Goal: Use online tool/utility: Utilize a website feature to perform a specific function

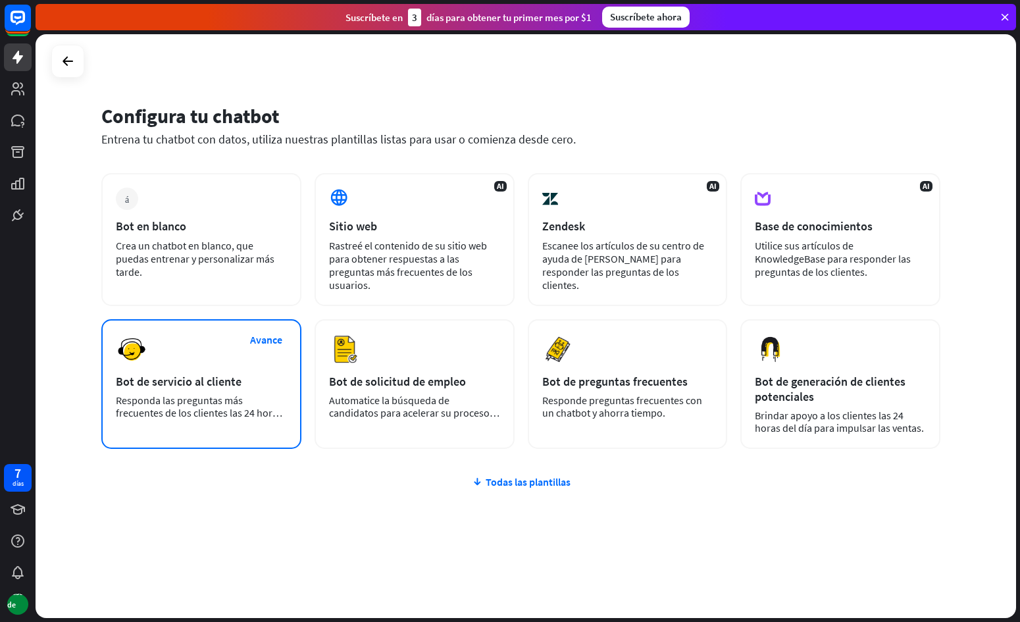
click at [229, 405] on font "Responda las preguntas más frecuentes de los clientes las 24 horas del día, los…" at bounding box center [199, 413] width 167 height 38
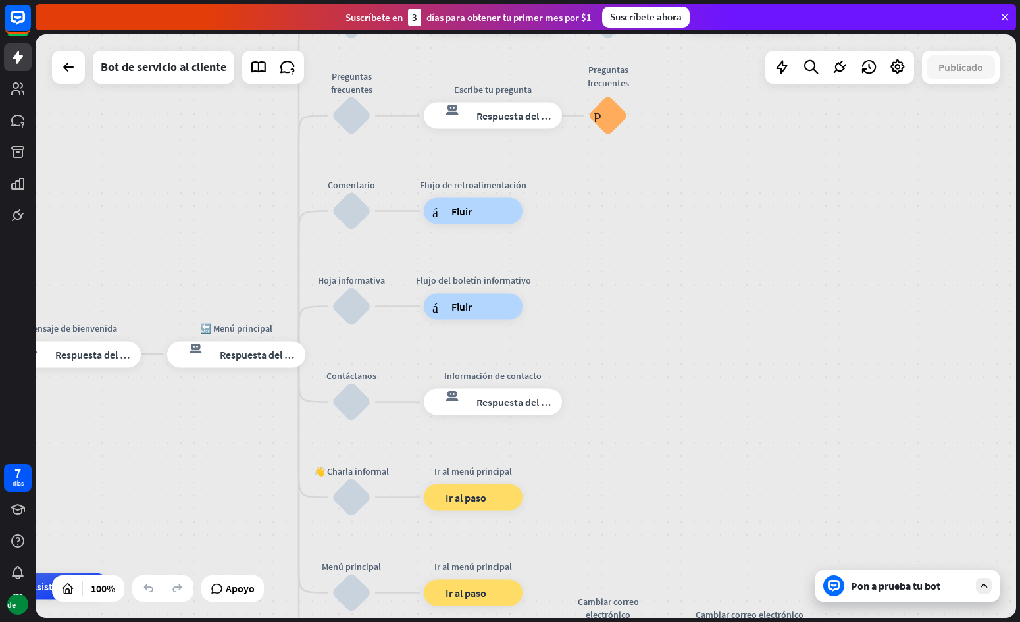
drag, startPoint x: 583, startPoint y: 295, endPoint x: 153, endPoint y: 544, distance: 497.0
click at [113, 576] on div "inicio_2 Punto de inicio Mensaje de bienvenida respuesta del bot de bloqueo Res…" at bounding box center [526, 326] width 981 height 584
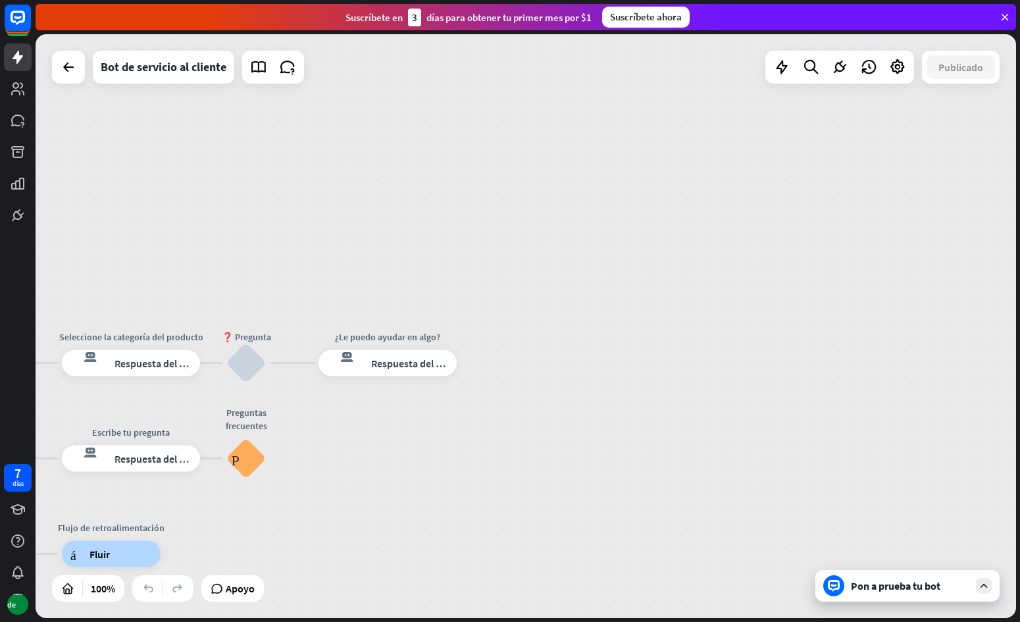
drag, startPoint x: 533, startPoint y: 348, endPoint x: 256, endPoint y: 653, distance: 412.4
click at [256, 621] on html "7 días Base de datos cerca Ayuda del producto Pinitos Comience a usar ChatBot C…" at bounding box center [510, 311] width 1020 height 622
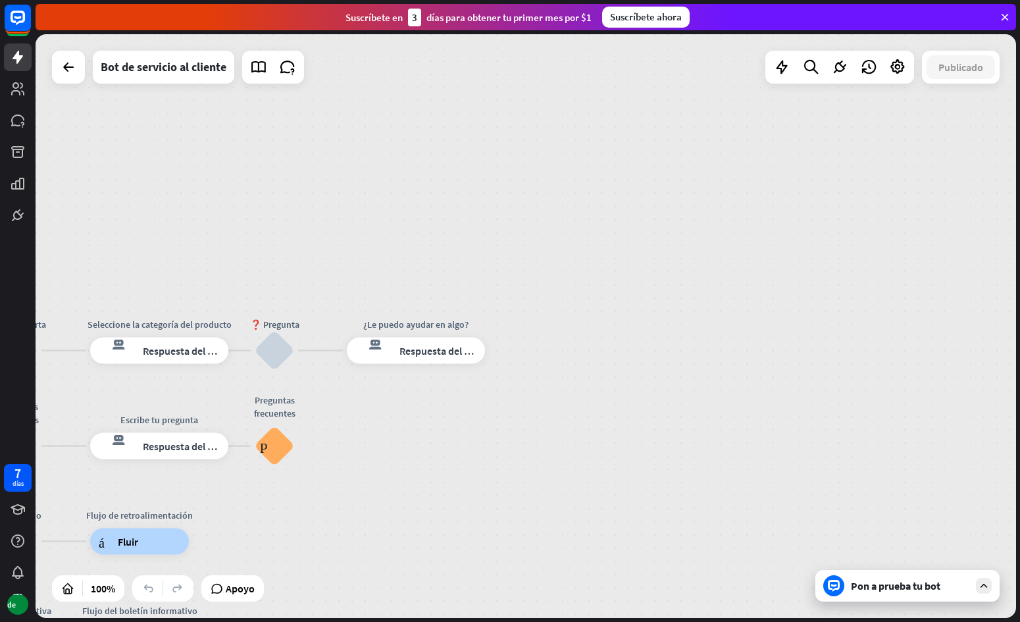
drag, startPoint x: 408, startPoint y: 492, endPoint x: 760, endPoint y: 292, distance: 405.0
click at [762, 300] on div "inicio_2 Punto de inicio Mensaje de bienvenida respuesta del bot de bloqueo Res…" at bounding box center [526, 326] width 981 height 584
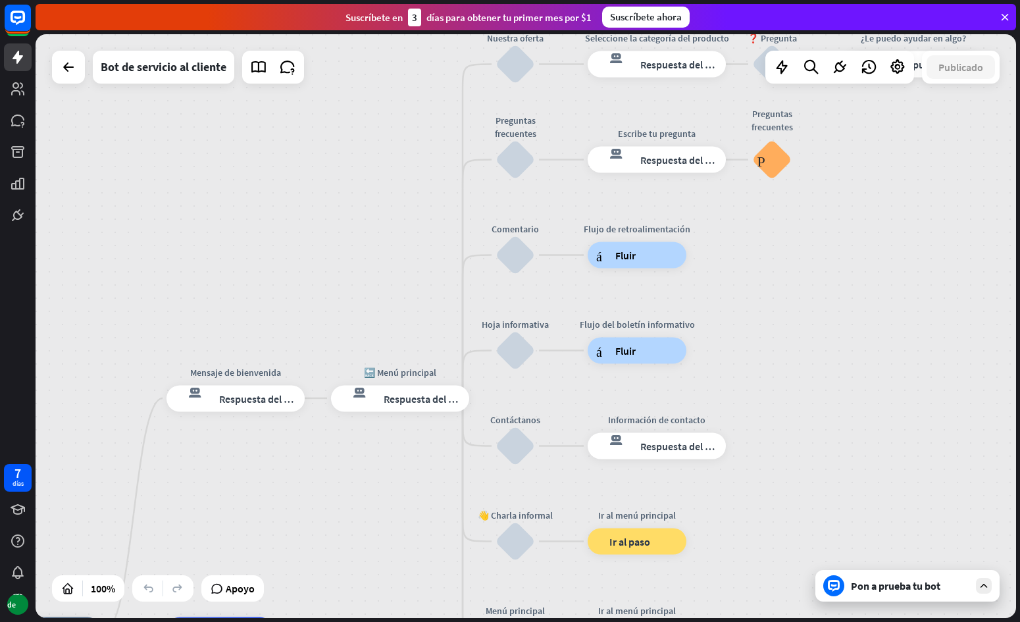
drag, startPoint x: 234, startPoint y: 292, endPoint x: 382, endPoint y: 206, distance: 170.5
click at [385, 141] on div "inicio_2 Punto de inicio Mensaje de bienvenida respuesta del bot de bloqueo Res…" at bounding box center [526, 326] width 981 height 584
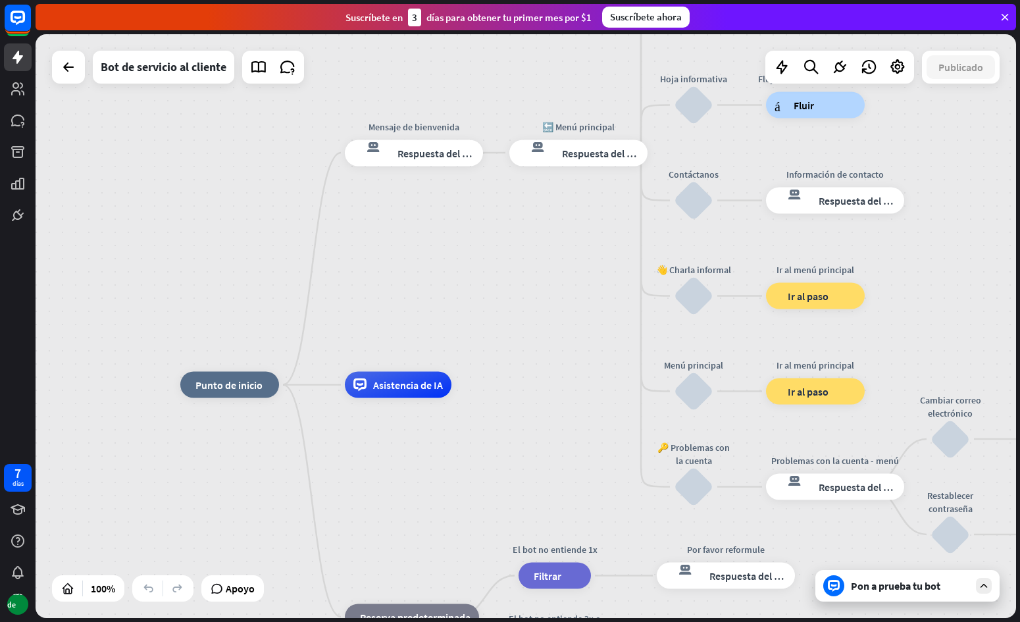
drag, startPoint x: 325, startPoint y: 444, endPoint x: 460, endPoint y: 268, distance: 221.6
click at [460, 268] on div "inicio_2 Punto de inicio Mensaje de bienvenida respuesta del bot de bloqueo Res…" at bounding box center [526, 326] width 981 height 584
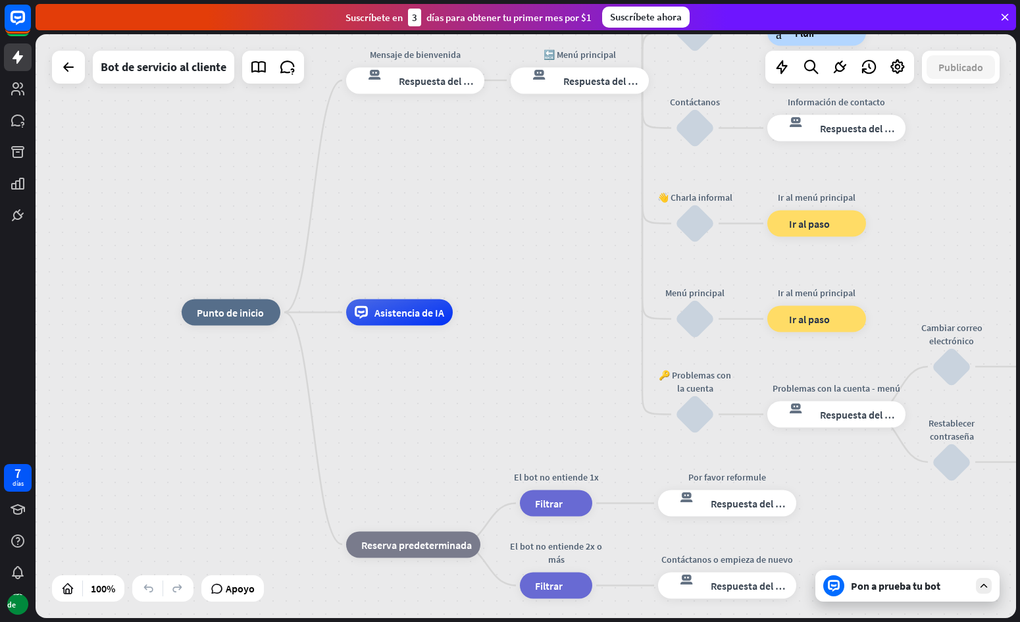
drag, startPoint x: 423, startPoint y: 442, endPoint x: 429, endPoint y: 375, distance: 68.1
click at [429, 375] on div "inicio_2 Punto de inicio Mensaje de bienvenida respuesta del bot de bloqueo Res…" at bounding box center [672, 605] width 981 height 584
drag, startPoint x: 438, startPoint y: 439, endPoint x: 402, endPoint y: 376, distance: 72.5
click at [402, 376] on div "inicio_2 Punto de inicio Mensaje de bienvenida respuesta del bot de bloqueo Res…" at bounding box center [672, 605] width 981 height 584
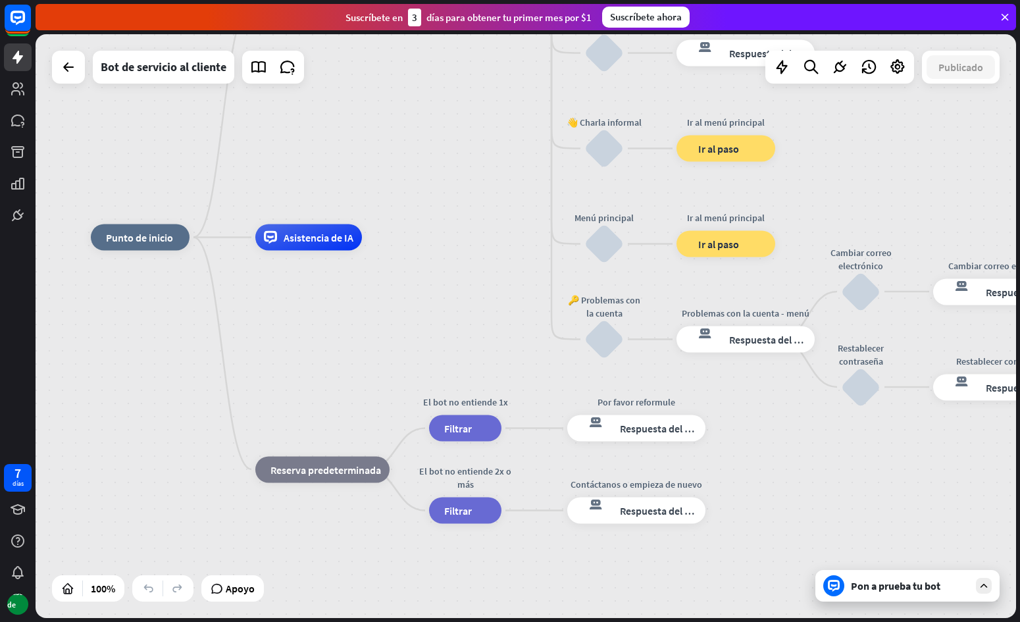
drag, startPoint x: 394, startPoint y: 530, endPoint x: 338, endPoint y: 518, distance: 56.5
click at [338, 518] on div "inicio_2 Punto de inicio Mensaje de bienvenida respuesta del bot de bloqueo Res…" at bounding box center [581, 530] width 981 height 584
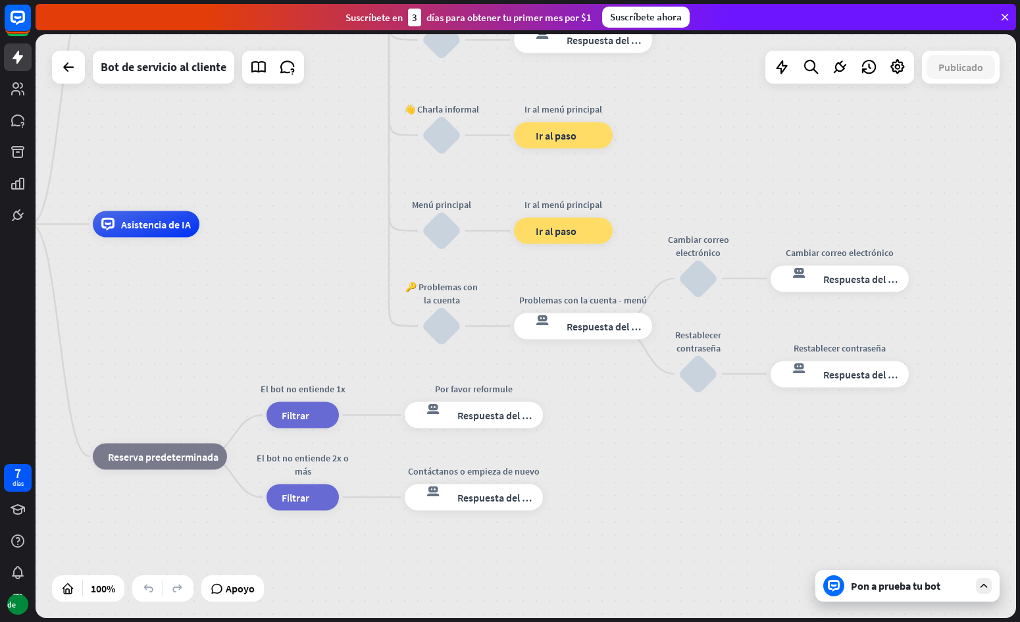
drag, startPoint x: 348, startPoint y: 543, endPoint x: 185, endPoint y: 530, distance: 163.1
click at [185, 530] on div "inicio_2 Punto de inicio Mensaje de bienvenida respuesta del bot de bloqueo Res…" at bounding box center [418, 516] width 981 height 584
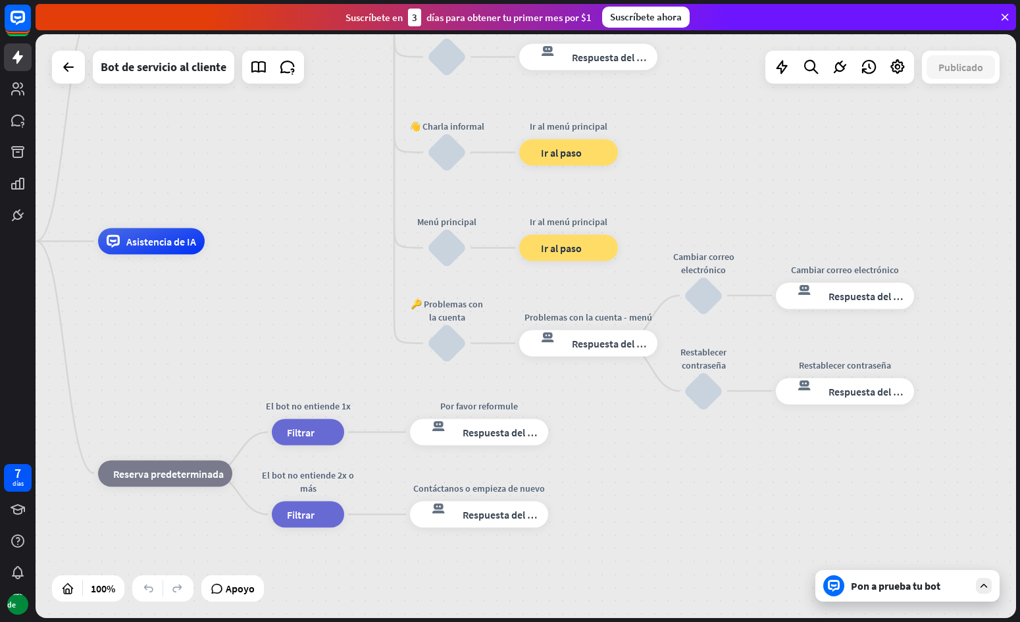
drag, startPoint x: 268, startPoint y: 199, endPoint x: 382, endPoint y: 392, distance: 224.9
click at [382, 392] on div "inicio_2 Punto de inicio Mensaje de bienvenida respuesta del bot de bloqueo Res…" at bounding box center [526, 326] width 981 height 584
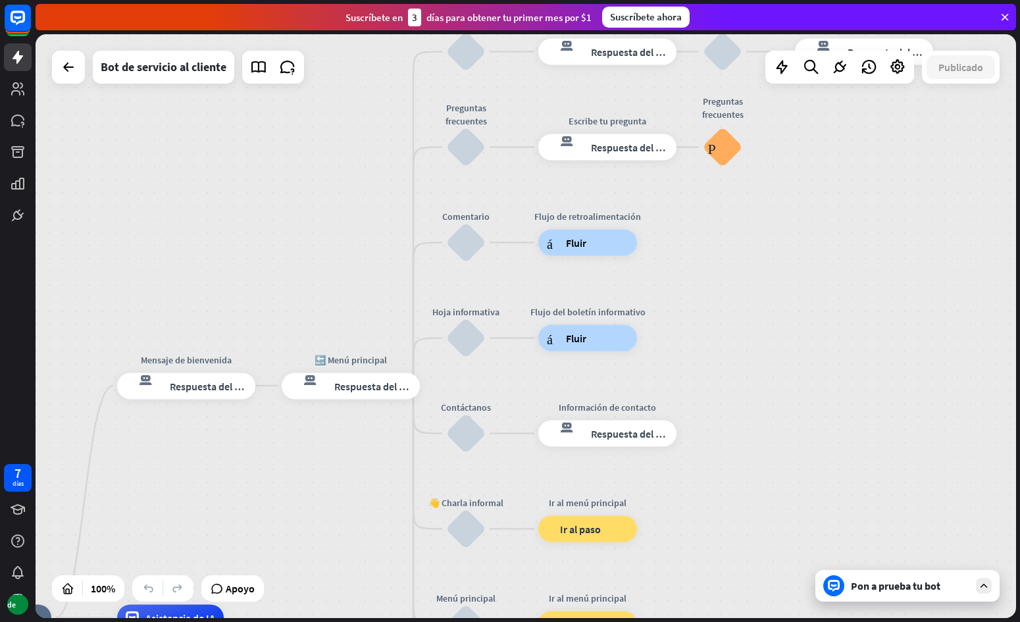
drag, startPoint x: 352, startPoint y: 351, endPoint x: 323, endPoint y: 470, distance: 122.8
click at [259, 531] on div "inicio_2 Punto de inicio Mensaje de bienvenida respuesta del bot de bloqueo Res…" at bounding box center [526, 326] width 981 height 584
drag, startPoint x: 334, startPoint y: 460, endPoint x: 192, endPoint y: 548, distance: 166.8
click at [193, 553] on div "inicio_2 Punto de inicio Mensaje de bienvenida respuesta del bot de bloqueo Res…" at bounding box center [526, 326] width 981 height 584
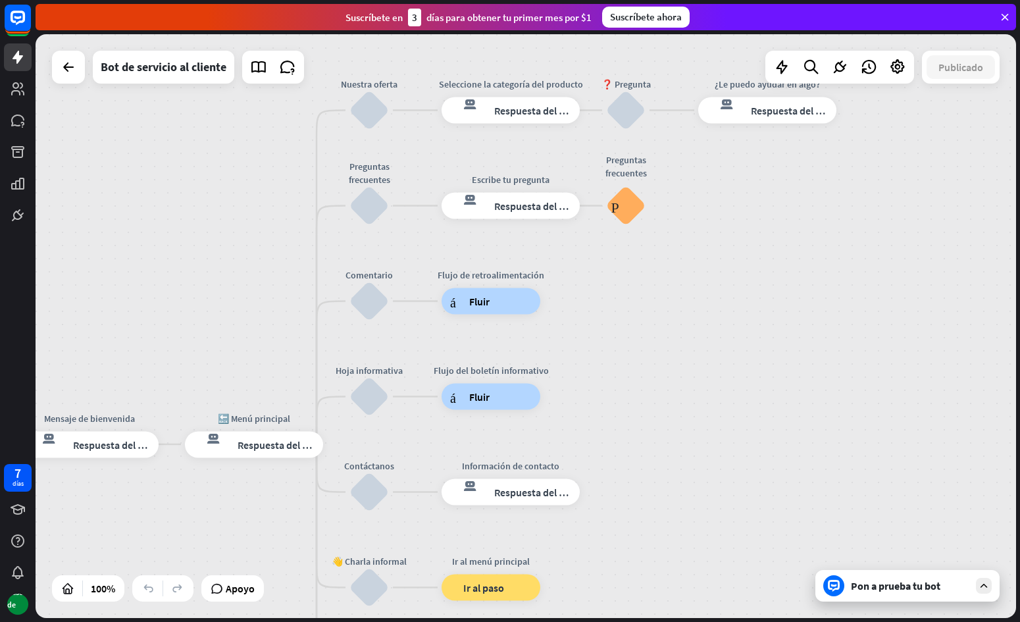
drag, startPoint x: 159, startPoint y: 299, endPoint x: 213, endPoint y: 219, distance: 96.8
click at [212, 219] on div "inicio_2 Punto de inicio Mensaje de bienvenida respuesta del bot de bloqueo Res…" at bounding box center [526, 326] width 981 height 584
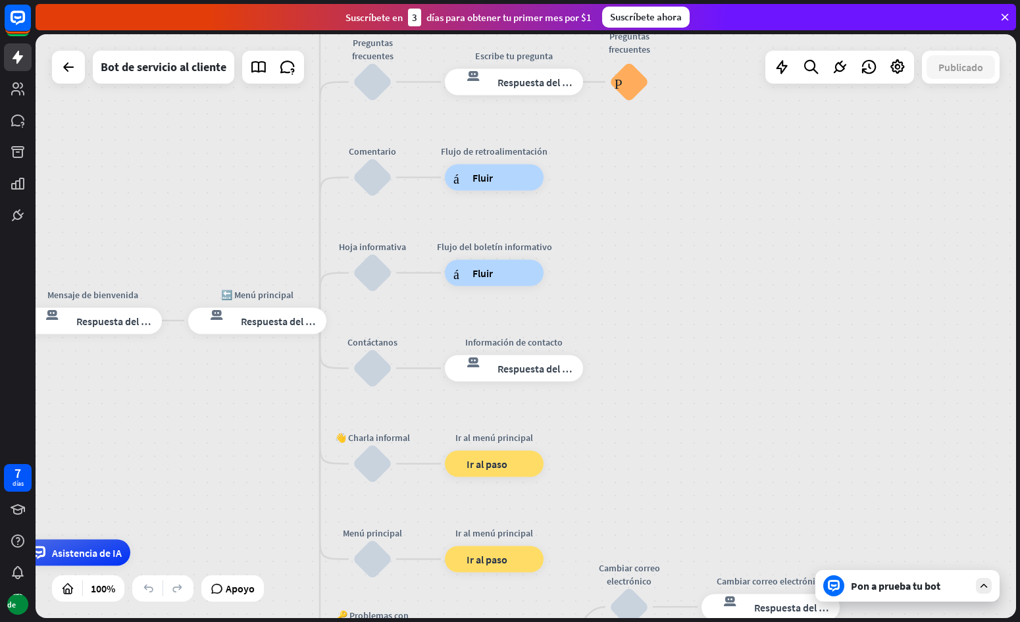
drag, startPoint x: 255, startPoint y: 300, endPoint x: 248, endPoint y: 224, distance: 76.6
click at [248, 224] on div "inicio_2 Punto de inicio Mensaje de bienvenida respuesta del bot de bloqueo Res…" at bounding box center [526, 326] width 981 height 584
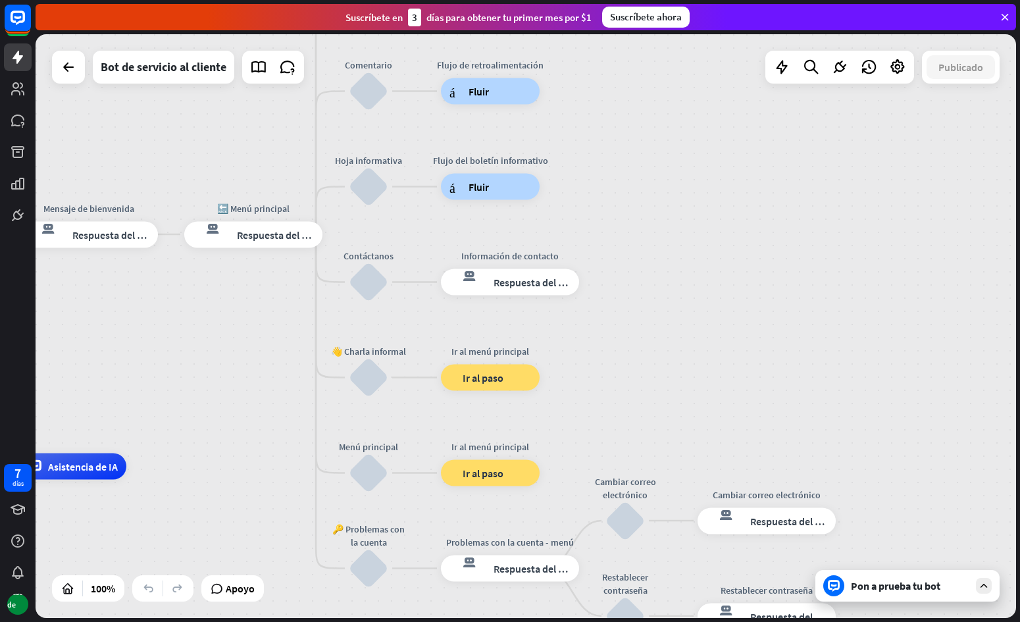
drag, startPoint x: 249, startPoint y: 243, endPoint x: 246, endPoint y: 132, distance: 110.7
click at [246, 132] on div "inicio_2 Punto de inicio Mensaje de bienvenida respuesta del bot de bloqueo Res…" at bounding box center [526, 326] width 981 height 584
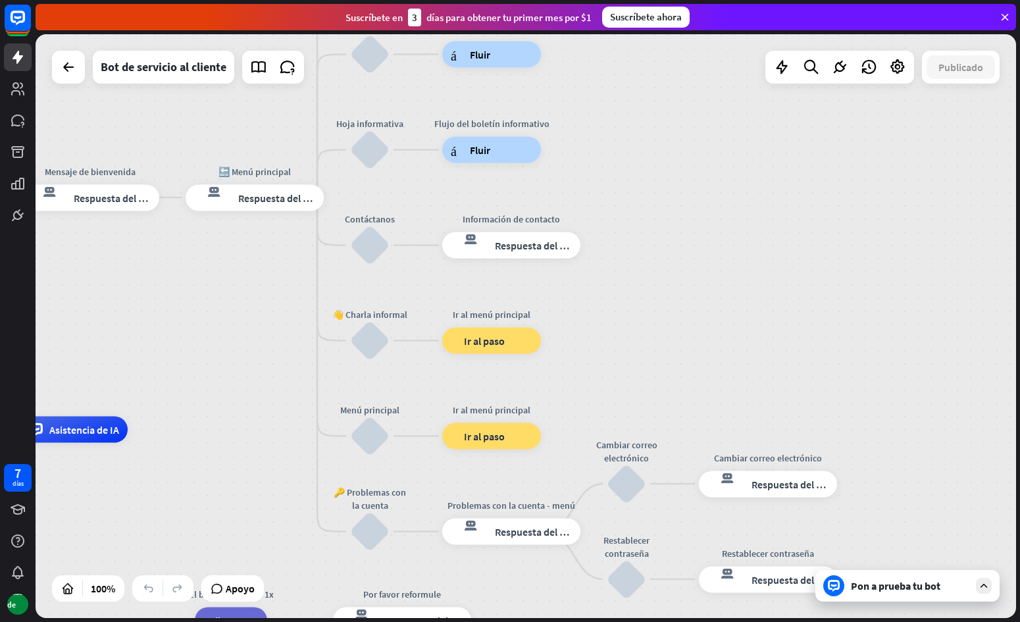
drag, startPoint x: 238, startPoint y: 379, endPoint x: 253, endPoint y: 358, distance: 25.6
click at [253, 358] on div "inicio_2 Punto de inicio Mensaje de bienvenida respuesta del bot de bloqueo Res…" at bounding box center [526, 326] width 981 height 584
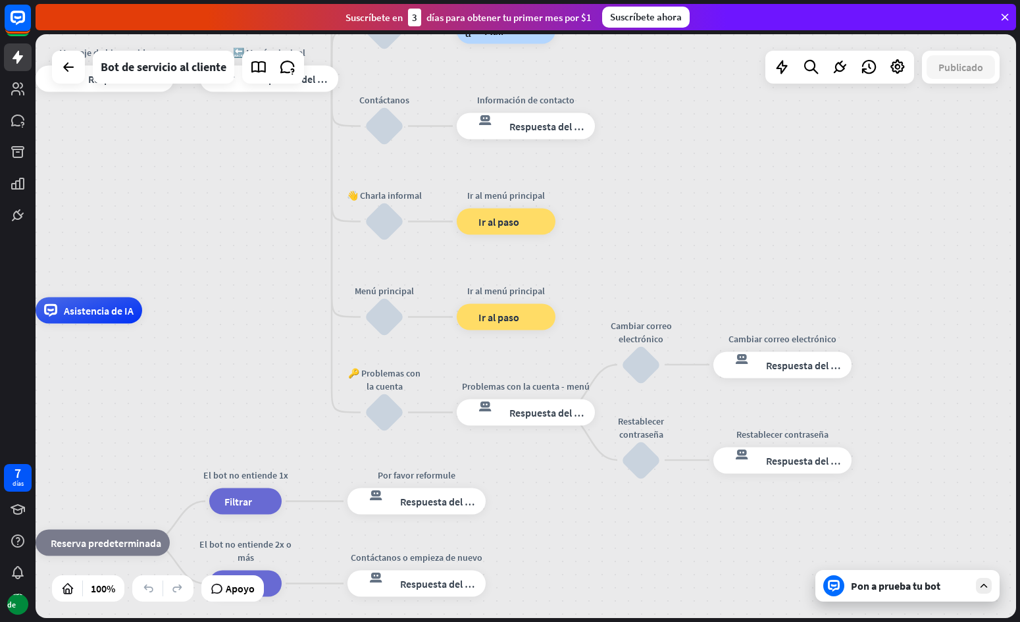
drag, startPoint x: 204, startPoint y: 365, endPoint x: 205, endPoint y: 265, distance: 100.1
click at [205, 265] on div "inicio_2 Punto de inicio Mensaje de bienvenida respuesta del bot de bloqueo Res…" at bounding box center [526, 326] width 981 height 584
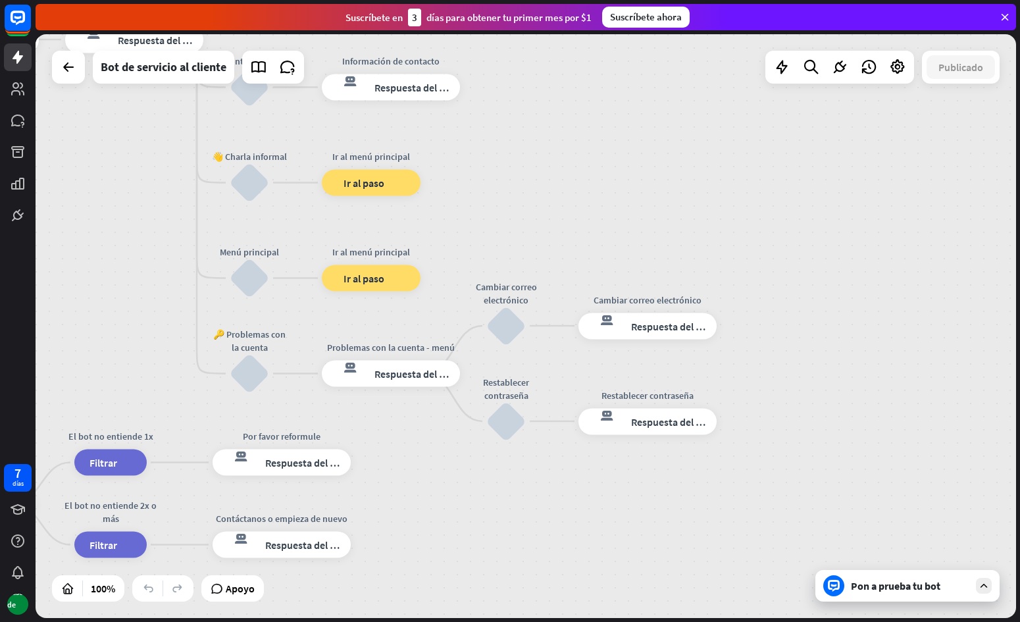
drag, startPoint x: 203, startPoint y: 386, endPoint x: 66, endPoint y: 347, distance: 142.3
click at [66, 347] on div "inicio_2 Punto de inicio Mensaje de bienvenida respuesta del bot de bloqueo Res…" at bounding box center [226, 564] width 981 height 584
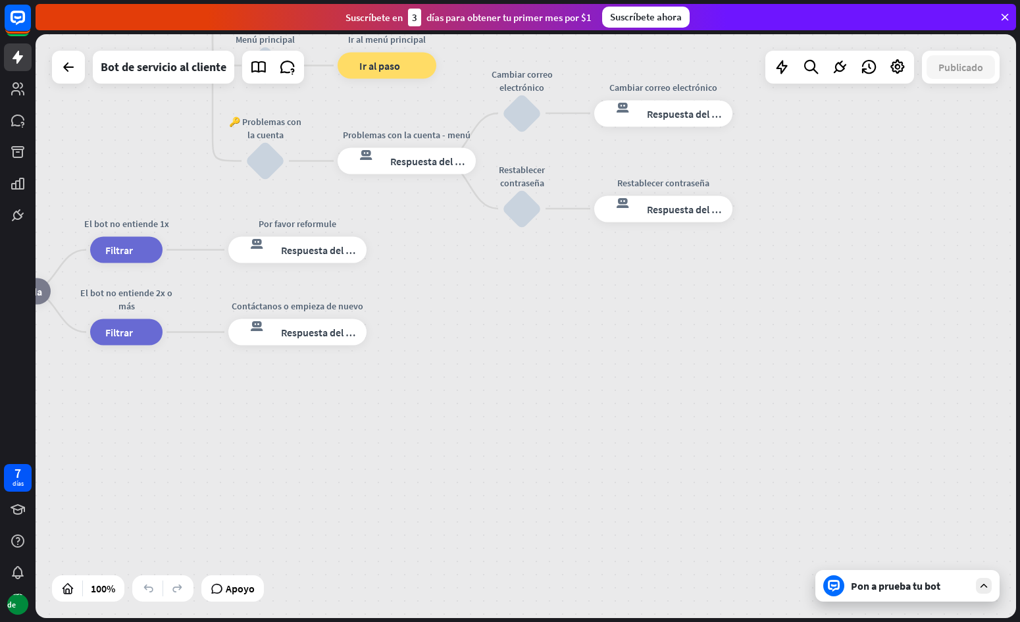
drag, startPoint x: 497, startPoint y: 538, endPoint x: 567, endPoint y: 279, distance: 268.6
click at [567, 280] on div "inicio_2 Punto de inicio Mensaje de bienvenida respuesta del bot de bloqueo Res…" at bounding box center [242, 351] width 981 height 584
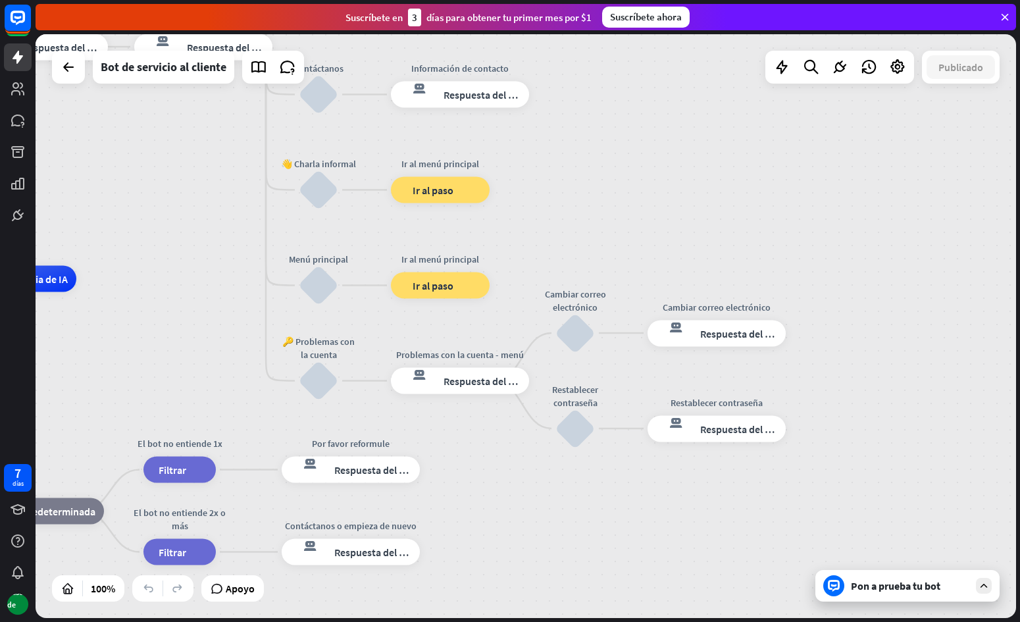
drag, startPoint x: 420, startPoint y: 391, endPoint x: 388, endPoint y: 642, distance: 252.9
click at [388, 621] on html "7 días Base de datos cerca Ayuda del producto Pinitos Comience a usar ChatBot C…" at bounding box center [510, 311] width 1020 height 622
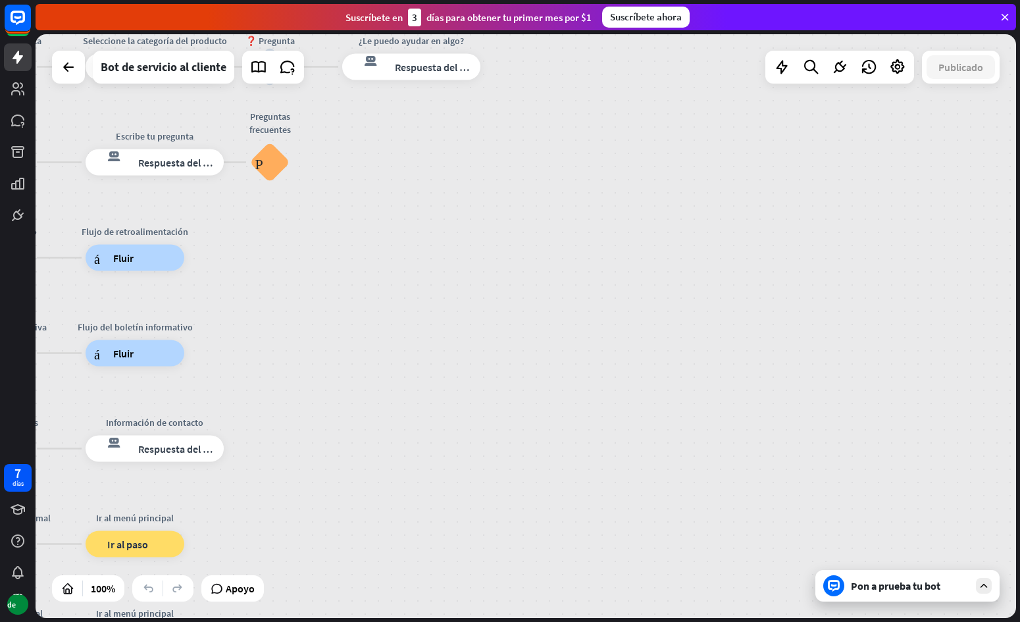
drag, startPoint x: 369, startPoint y: 469, endPoint x: 281, endPoint y: 590, distance: 149.4
click at [281, 590] on div "inicio_2 Punto de inicio Mensaje de bienvenida respuesta del bot de bloqueo Res…" at bounding box center [526, 326] width 981 height 584
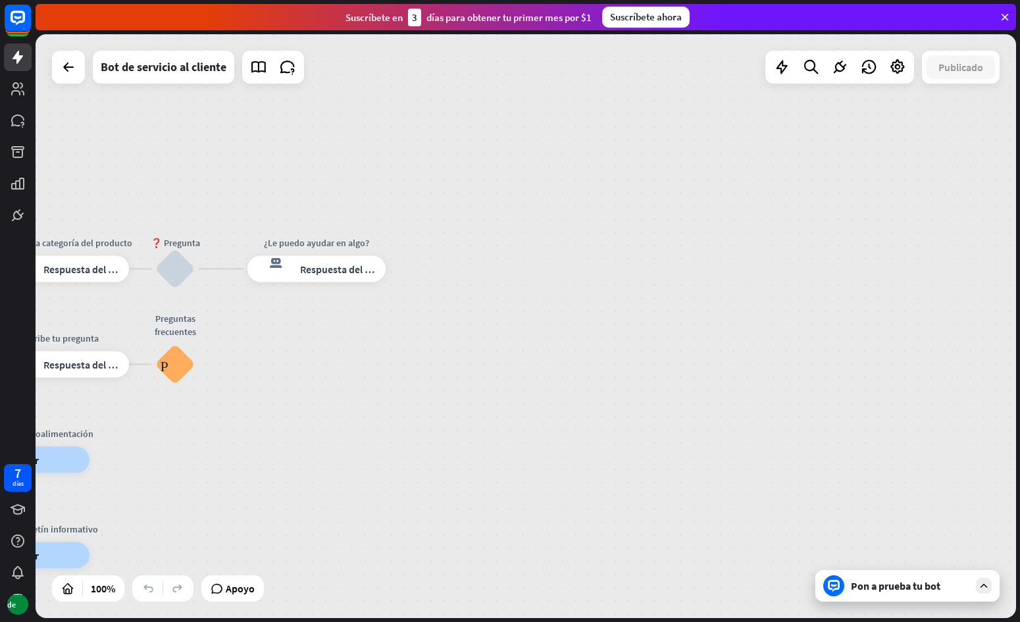
drag, startPoint x: 442, startPoint y: 423, endPoint x: 913, endPoint y: 321, distance: 482.1
click at [913, 321] on div "inicio_2 Punto de inicio Mensaje de bienvenida respuesta del bot de bloqueo Res…" at bounding box center [526, 326] width 981 height 584
